Goal: Task Accomplishment & Management: Manage account settings

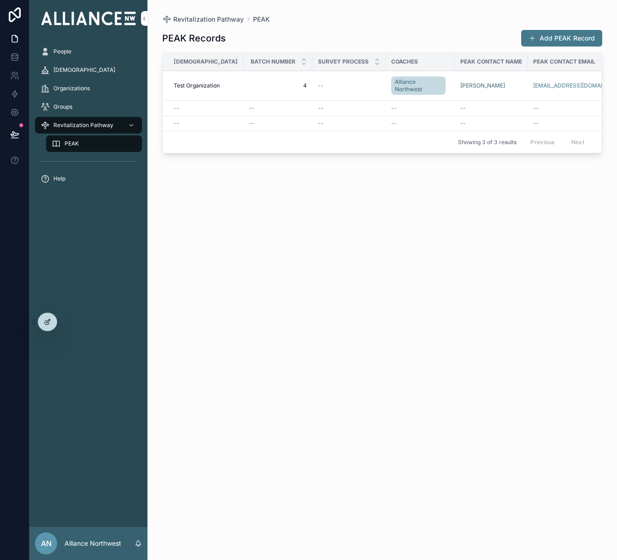
click at [45, 322] on icon at bounding box center [47, 321] width 7 height 7
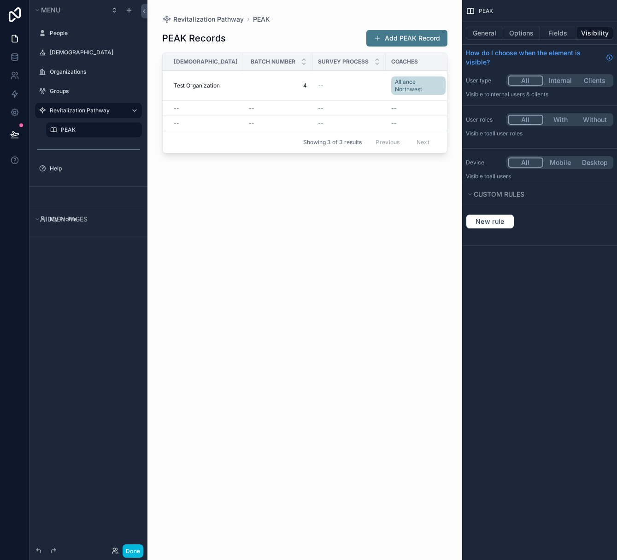
click at [0, 0] on icon "scrollable content" at bounding box center [0, 0] width 0 height 0
click at [87, 111] on input "**********" at bounding box center [81, 110] width 63 height 11
click at [119, 111] on icon "scrollable content" at bounding box center [121, 110] width 7 height 7
click at [128, 10] on icon "scrollable content" at bounding box center [128, 9] width 7 height 7
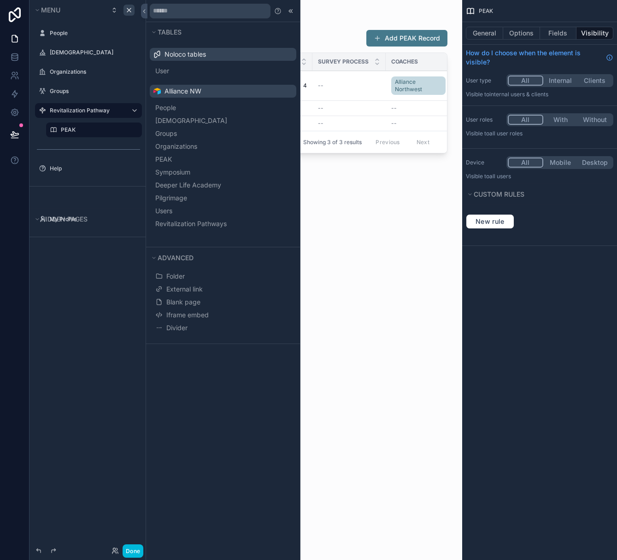
click at [214, 223] on span "Revitalization Pathways" at bounding box center [190, 223] width 71 height 9
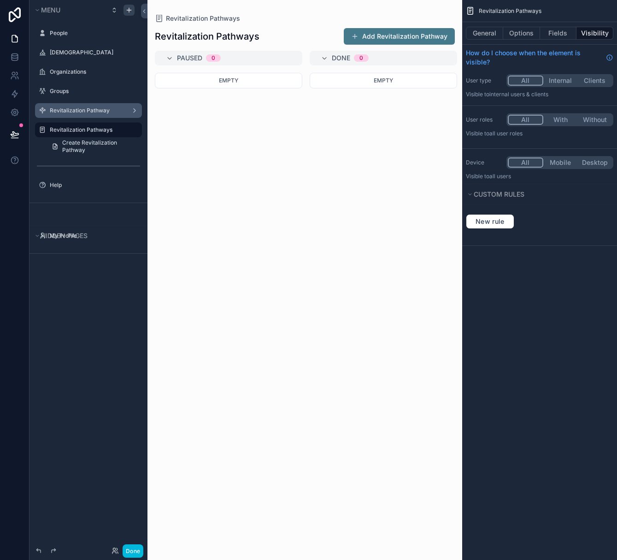
click at [72, 110] on label "Revitalization Pathway" at bounding box center [87, 110] width 74 height 7
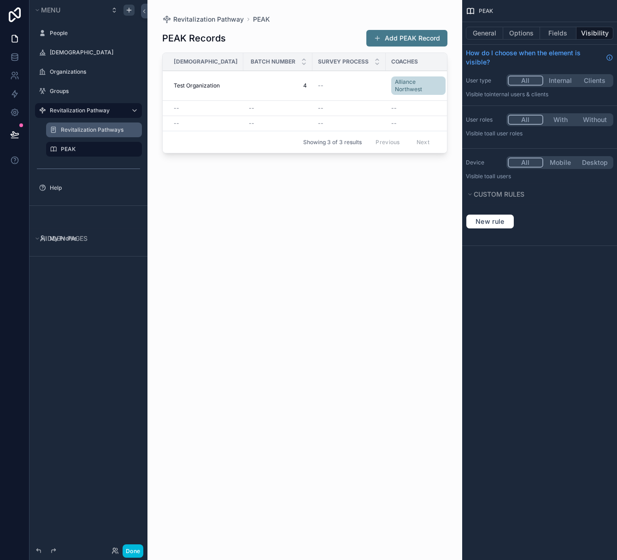
click at [98, 127] on label "Revitalization Pathways" at bounding box center [99, 129] width 76 height 7
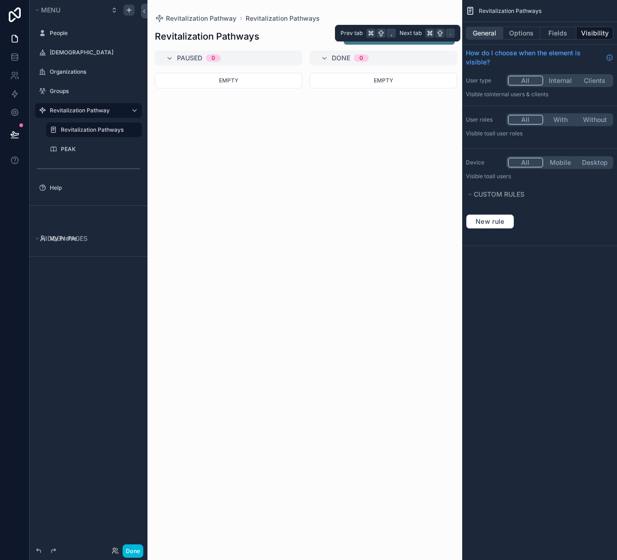
click at [475, 35] on button "General" at bounding box center [484, 33] width 37 height 13
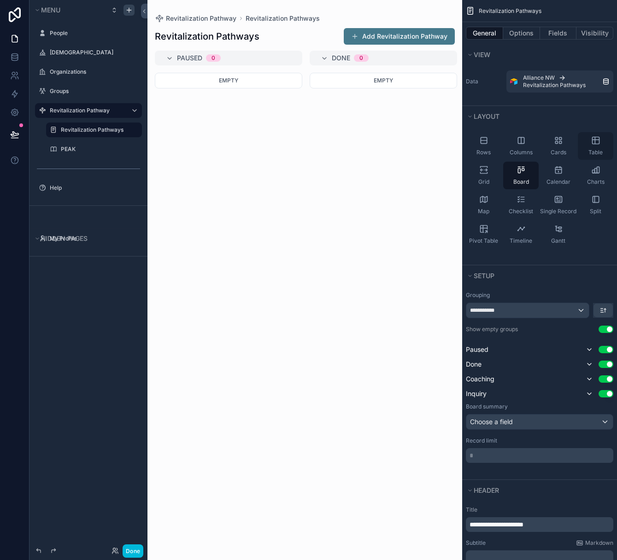
click at [594, 143] on icon "scrollable content" at bounding box center [595, 140] width 9 height 9
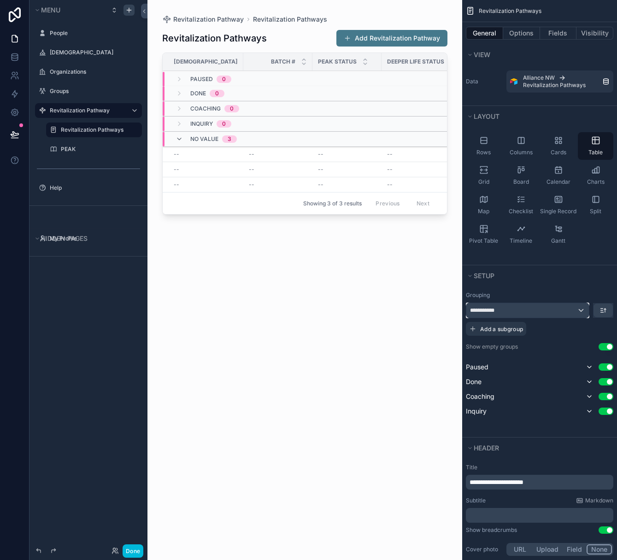
click at [581, 314] on div "**********" at bounding box center [527, 310] width 122 height 15
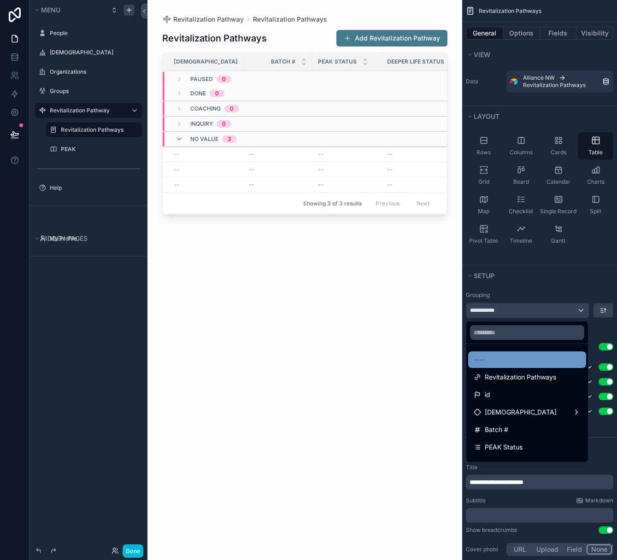
click at [498, 356] on div "----" at bounding box center [526, 359] width 107 height 11
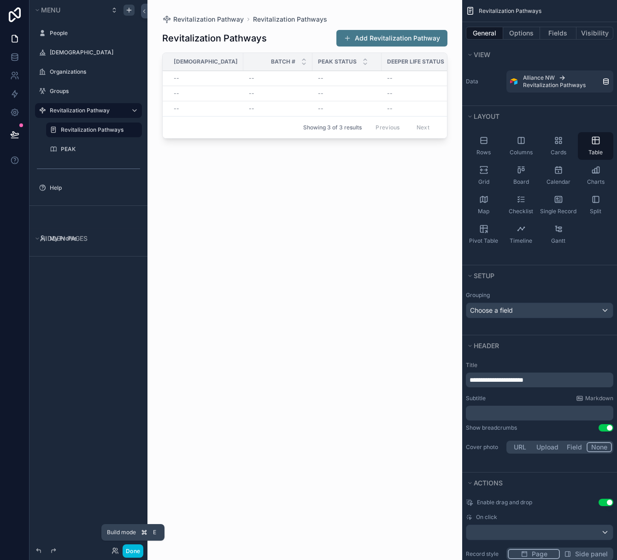
click at [133, 551] on button "Done" at bounding box center [132, 550] width 21 height 13
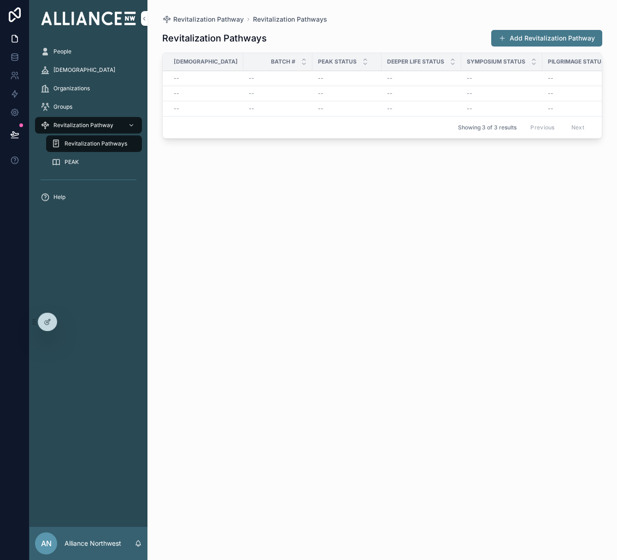
click at [182, 75] on div "--" at bounding box center [206, 78] width 64 height 7
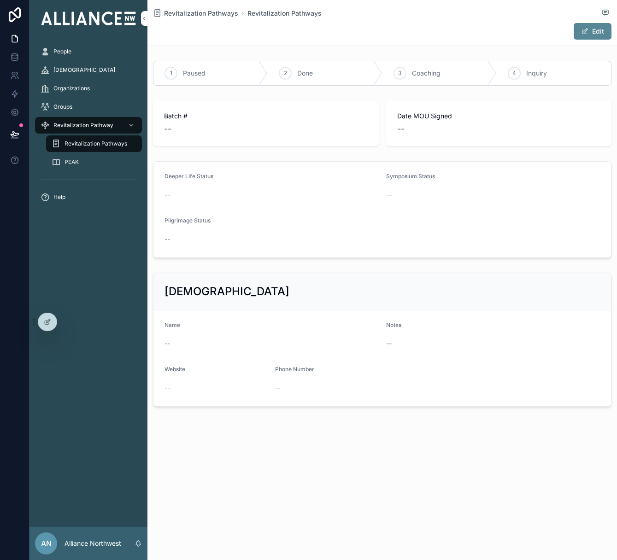
click at [605, 29] on button "Edit" at bounding box center [592, 31] width 38 height 17
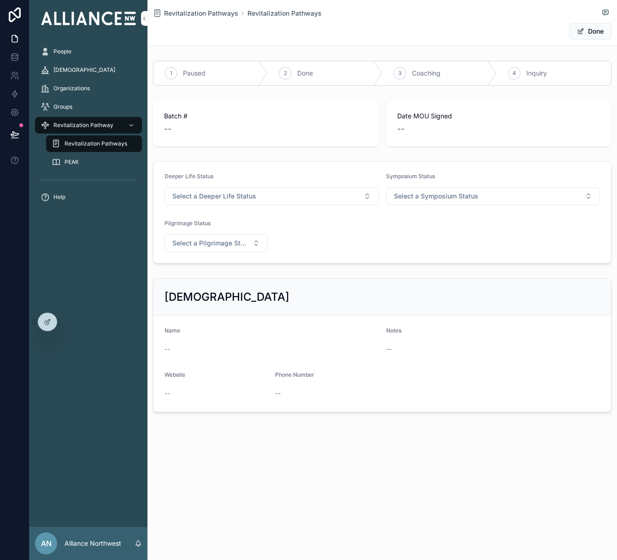
click at [179, 122] on div "Batch # --" at bounding box center [266, 123] width 204 height 24
drag, startPoint x: 175, startPoint y: 354, endPoint x: 178, endPoint y: 347, distance: 7.6
click at [175, 354] on div "--" at bounding box center [271, 349] width 214 height 15
click at [585, 35] on button "Done" at bounding box center [590, 31] width 42 height 17
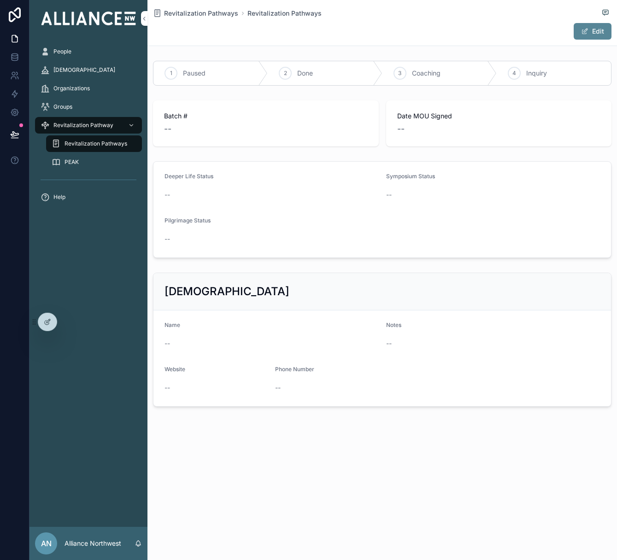
click at [595, 27] on button "Edit" at bounding box center [592, 31] width 38 height 17
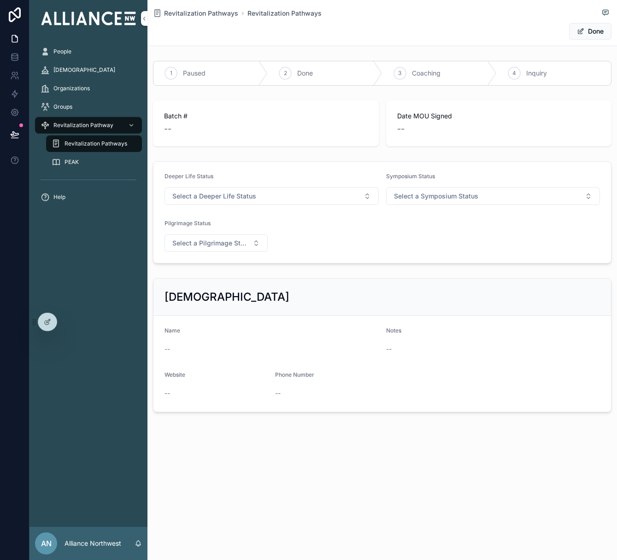
click at [171, 345] on div "--" at bounding box center [271, 348] width 214 height 9
click at [168, 347] on span "--" at bounding box center [167, 348] width 6 height 9
click at [168, 348] on span "--" at bounding box center [167, 348] width 6 height 9
click at [210, 242] on span "Select a Pilgrimage Status" at bounding box center [210, 243] width 76 height 9
click at [182, 280] on span "Invited" at bounding box center [170, 280] width 29 height 8
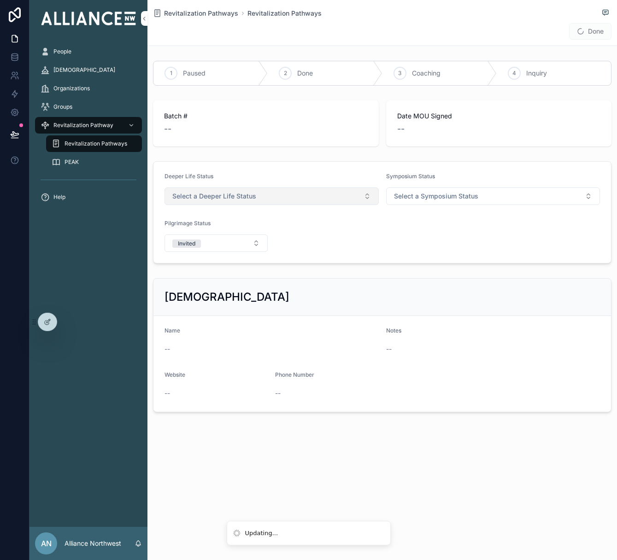
click at [200, 196] on span "Select a Deeper Life Status" at bounding box center [214, 196] width 84 height 9
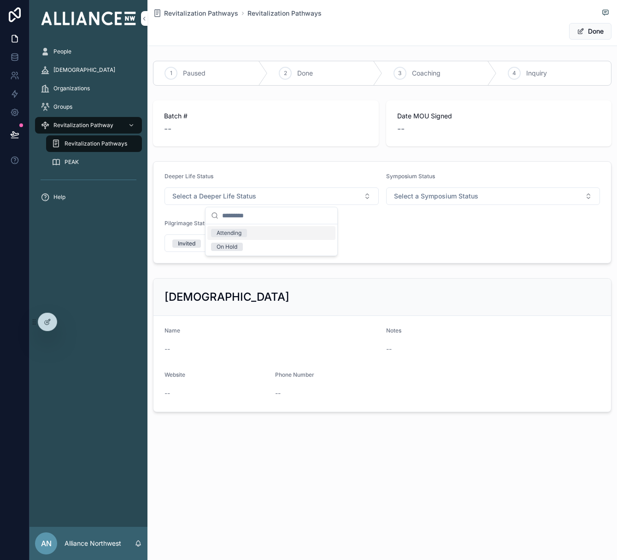
click at [244, 236] on span "Attending" at bounding box center [229, 233] width 36 height 8
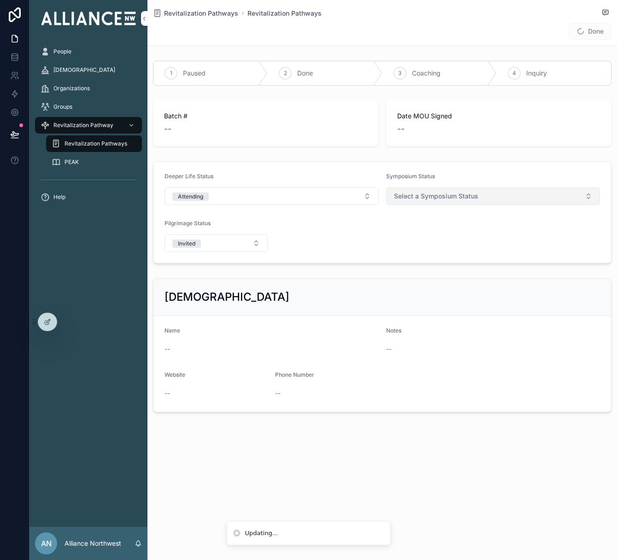
click at [443, 196] on span "Select a Symposium Status" at bounding box center [436, 196] width 84 height 9
click at [455, 257] on div "Attended" at bounding box center [449, 260] width 23 height 8
click at [590, 31] on button "Done" at bounding box center [590, 31] width 42 height 17
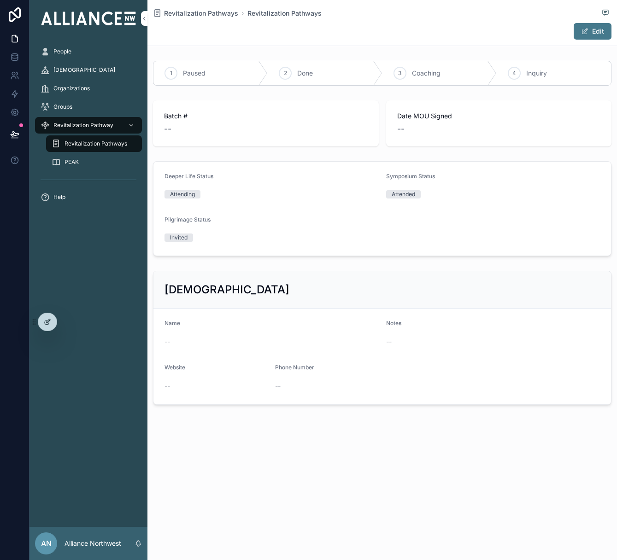
click at [42, 315] on div at bounding box center [47, 321] width 18 height 17
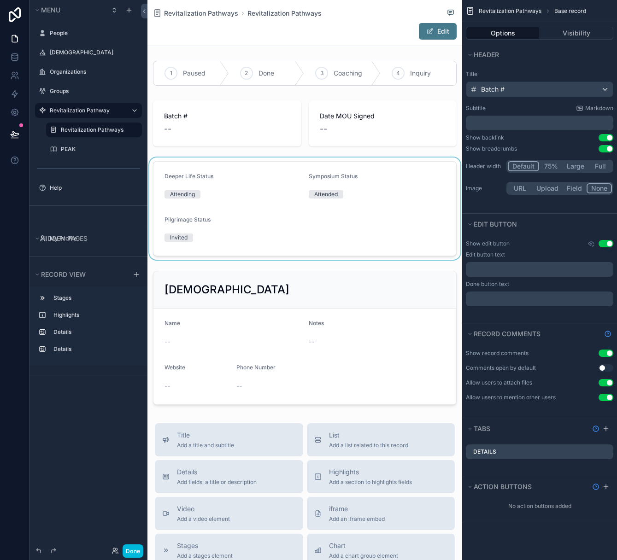
click at [217, 176] on div "scrollable content" at bounding box center [304, 208] width 315 height 102
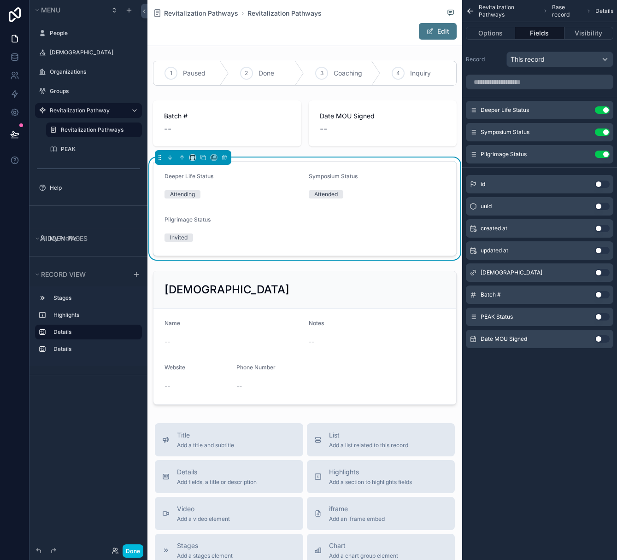
click at [599, 272] on button "Use setting" at bounding box center [601, 272] width 15 height 7
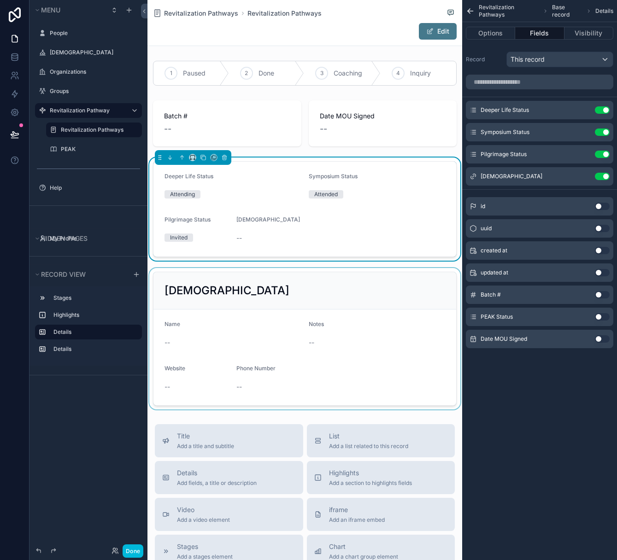
click at [318, 331] on div "scrollable content" at bounding box center [304, 338] width 315 height 141
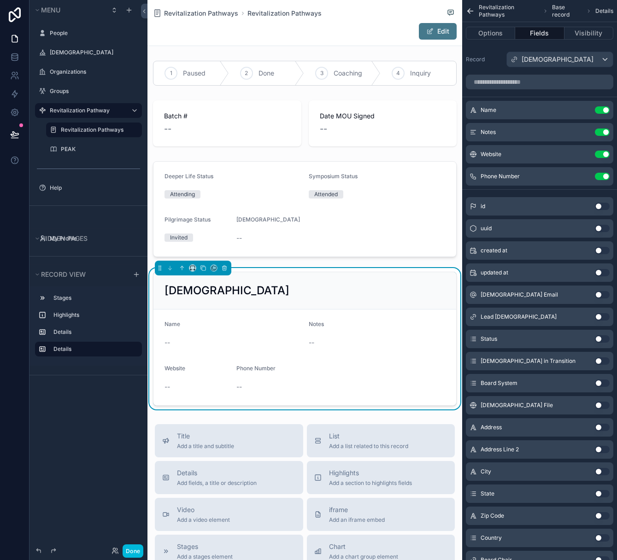
click at [601, 315] on button "Use setting" at bounding box center [601, 316] width 15 height 7
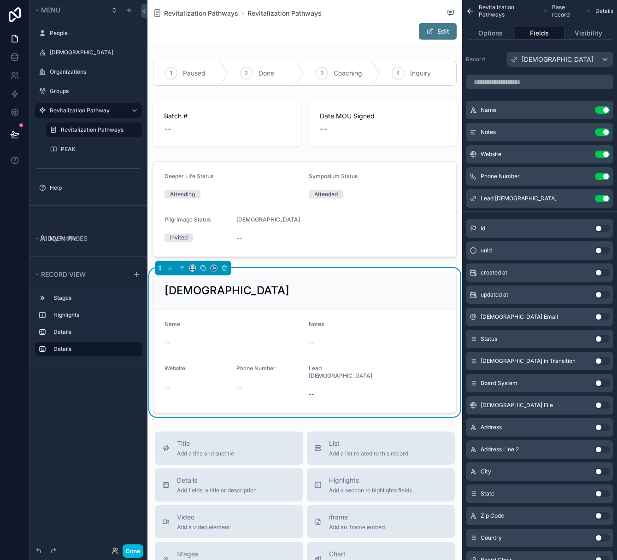
drag, startPoint x: 599, startPoint y: 175, endPoint x: 549, endPoint y: 181, distance: 50.0
click at [599, 175] on button "Use setting" at bounding box center [601, 176] width 15 height 7
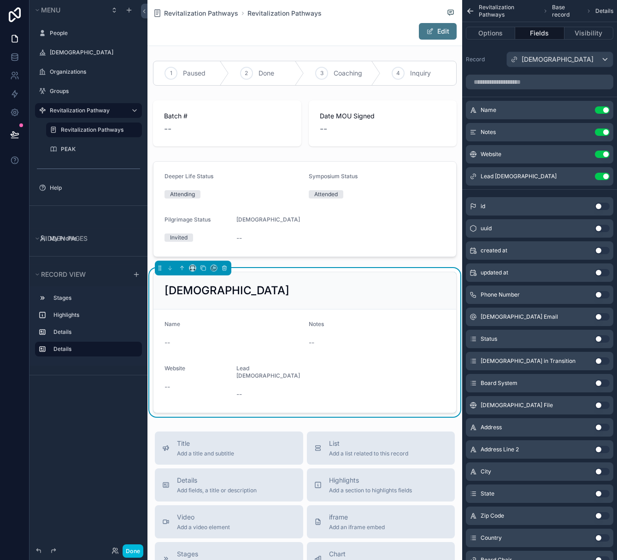
click at [605, 131] on button "Use setting" at bounding box center [601, 131] width 15 height 7
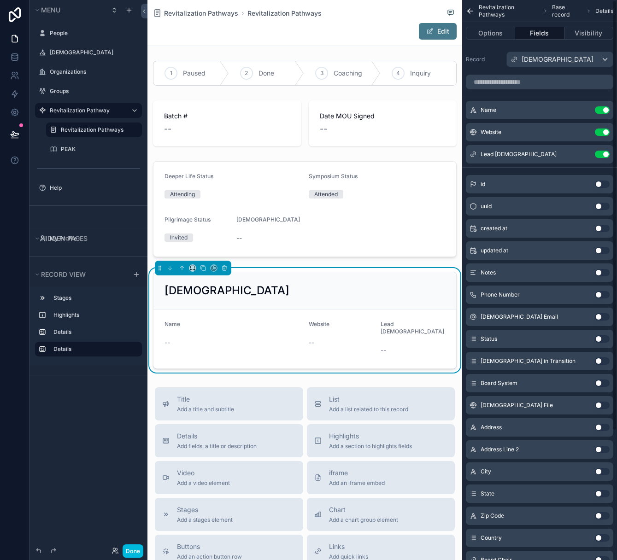
click at [603, 130] on button "Use setting" at bounding box center [601, 131] width 15 height 7
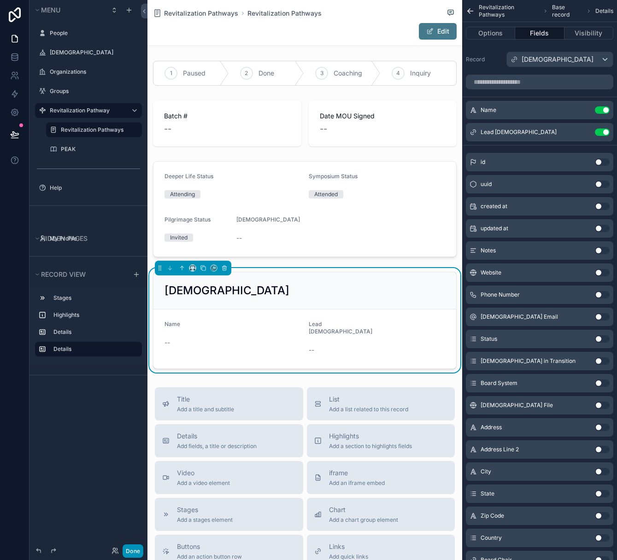
click at [128, 552] on button "Done" at bounding box center [132, 550] width 21 height 13
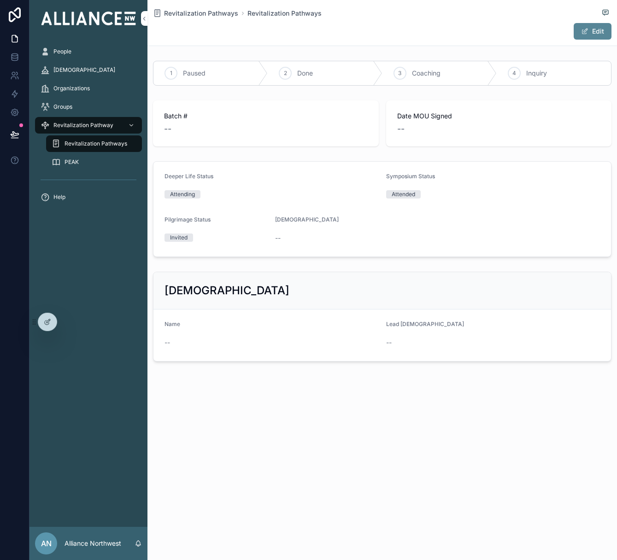
click at [597, 27] on button "Edit" at bounding box center [592, 31] width 38 height 17
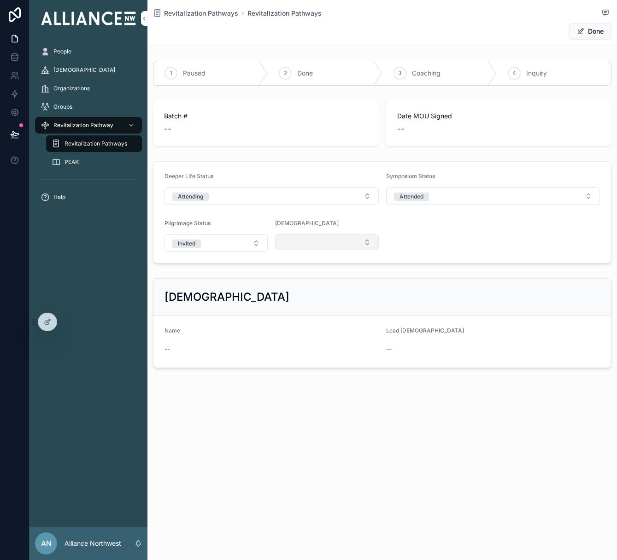
drag, startPoint x: 346, startPoint y: 243, endPoint x: 338, endPoint y: 239, distance: 9.9
click at [346, 243] on button "Select Button" at bounding box center [326, 242] width 103 height 16
click at [296, 292] on span "Test Organization" at bounding box center [292, 293] width 53 height 9
click at [596, 27] on button "Done" at bounding box center [590, 31] width 42 height 17
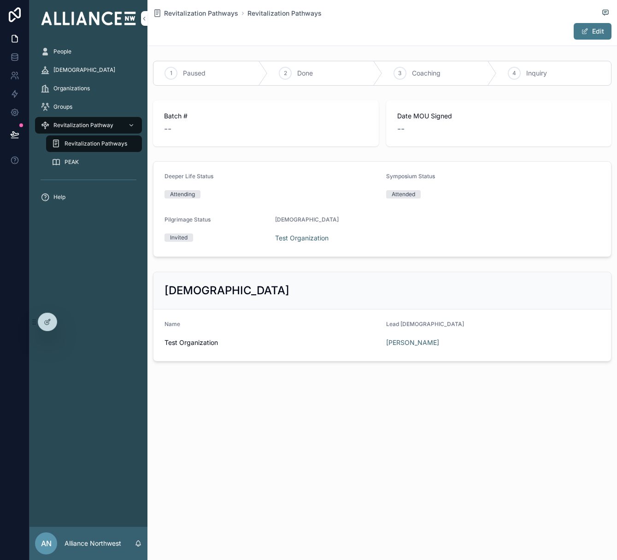
click at [87, 125] on span "Revitalization Pathway" at bounding box center [83, 125] width 60 height 7
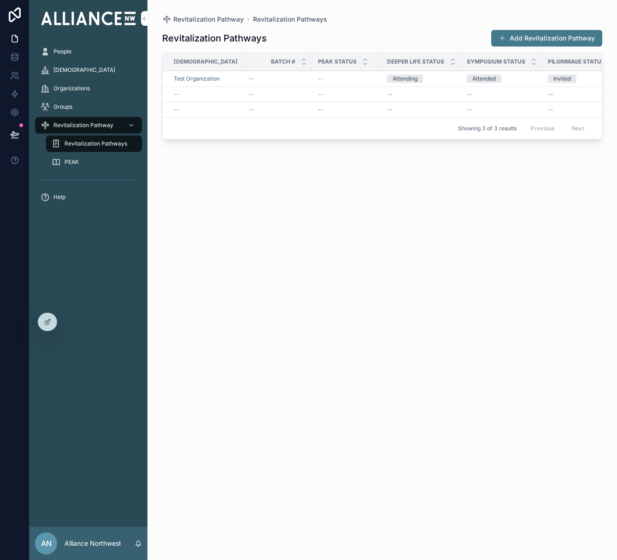
click at [190, 74] on td "Test Organization" at bounding box center [203, 79] width 81 height 16
click at [193, 80] on span "Test Organization" at bounding box center [197, 78] width 46 height 7
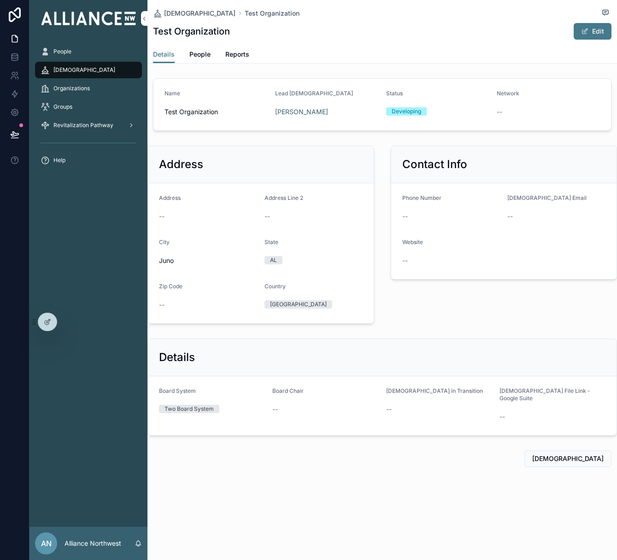
click at [89, 124] on span "Revitalization Pathway" at bounding box center [83, 125] width 60 height 7
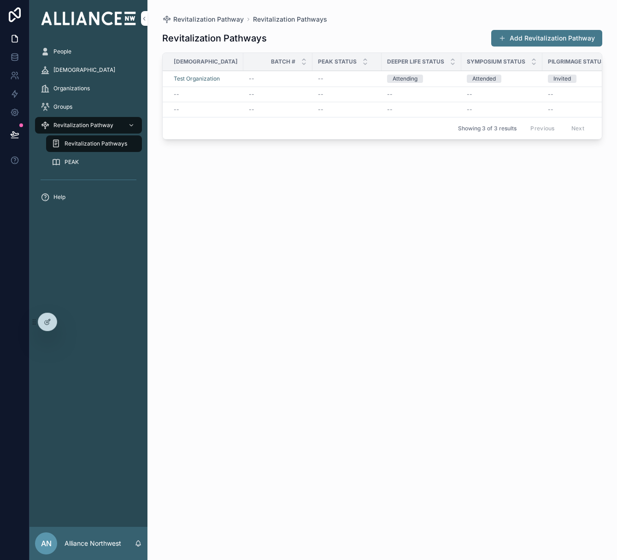
click at [259, 81] on div "--" at bounding box center [278, 78] width 58 height 7
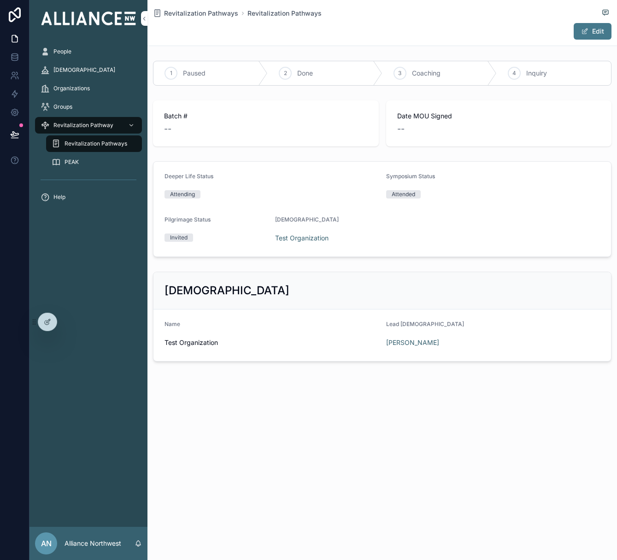
click at [79, 140] on span "Revitalization Pathways" at bounding box center [95, 143] width 63 height 7
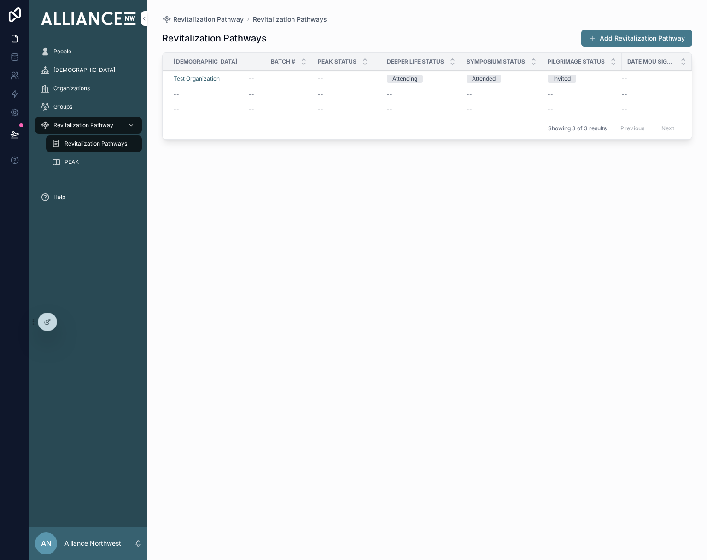
click at [81, 162] on div "PEAK" at bounding box center [94, 162] width 85 height 15
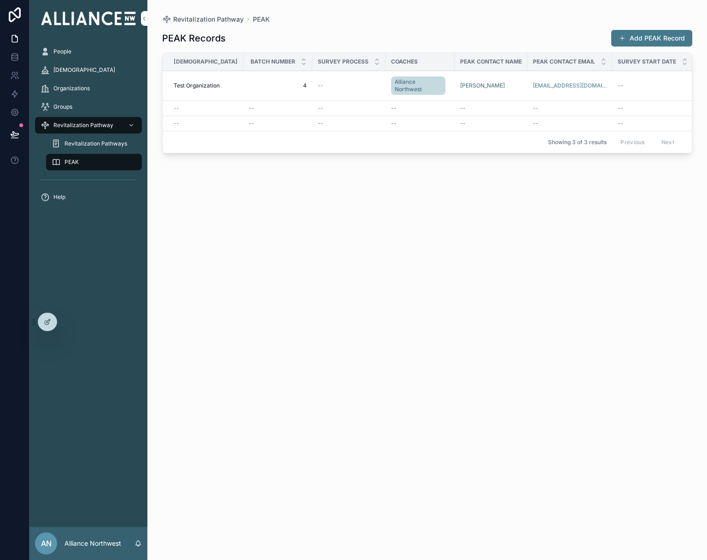
click at [84, 146] on span "Revitalization Pathways" at bounding box center [95, 143] width 63 height 7
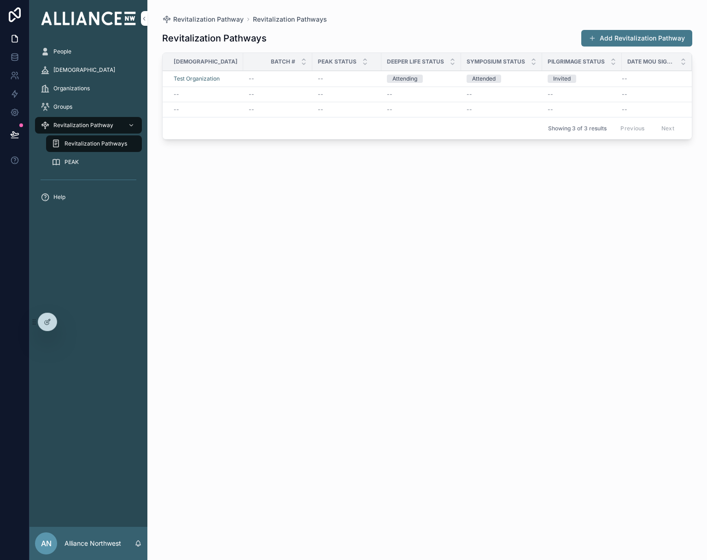
click at [62, 167] on div "PEAK" at bounding box center [94, 162] width 85 height 15
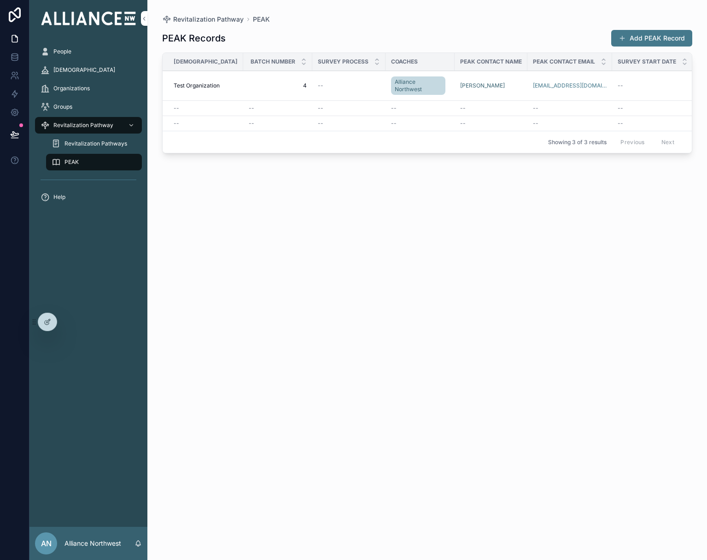
click at [68, 150] on div "Revitalization Pathways" at bounding box center [94, 143] width 85 height 15
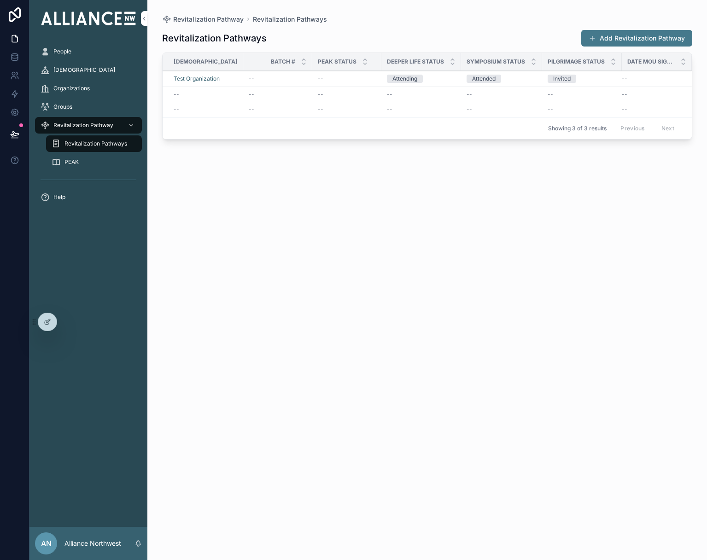
click at [67, 163] on span "PEAK" at bounding box center [71, 161] width 14 height 7
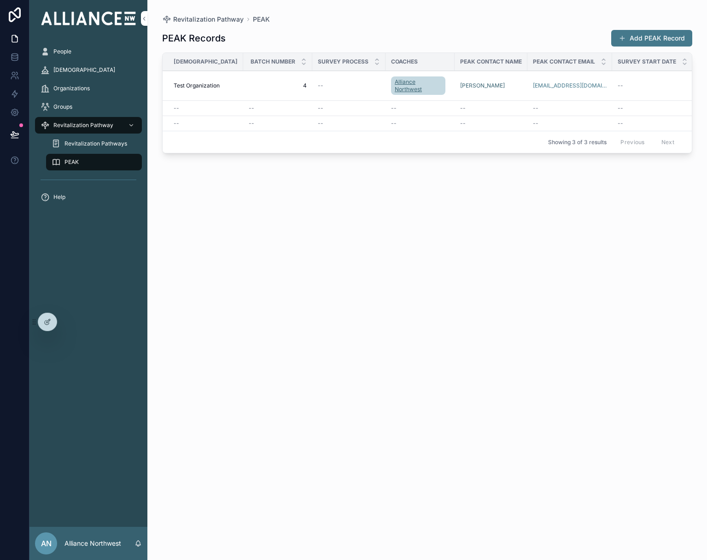
click at [403, 88] on span "Alliance Northwest" at bounding box center [418, 85] width 47 height 15
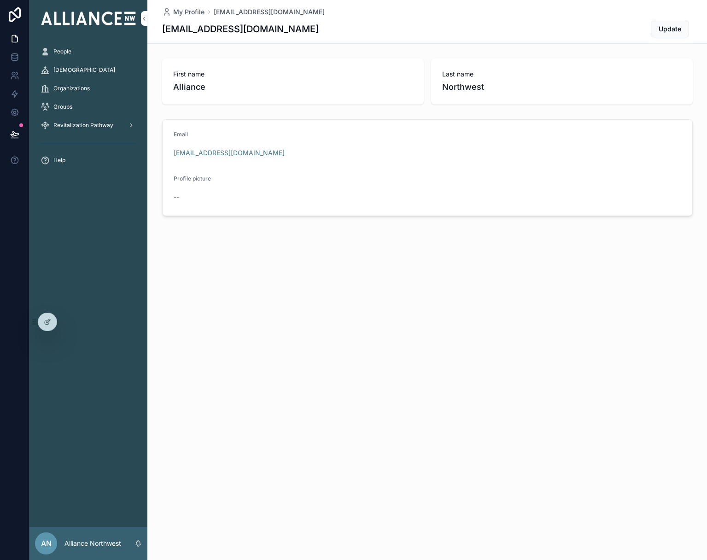
click at [93, 126] on span "Revitalization Pathway" at bounding box center [83, 125] width 60 height 7
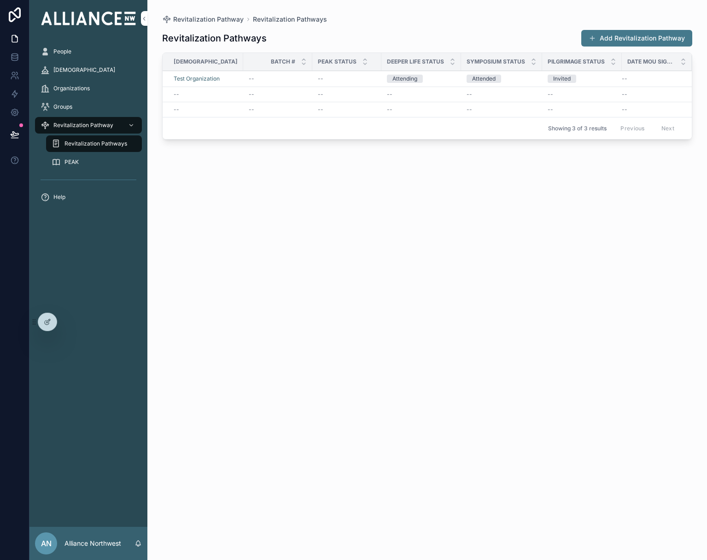
click at [88, 161] on div "PEAK" at bounding box center [94, 162] width 85 height 15
